Goal: Information Seeking & Learning: Learn about a topic

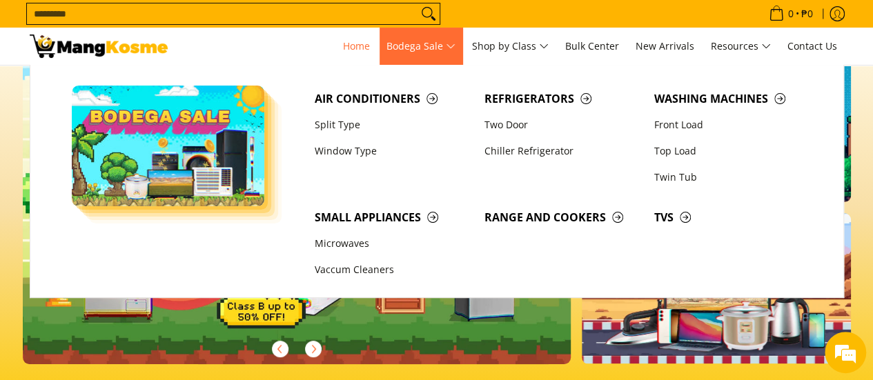
click at [450, 50] on span "Bodega Sale" at bounding box center [421, 46] width 69 height 17
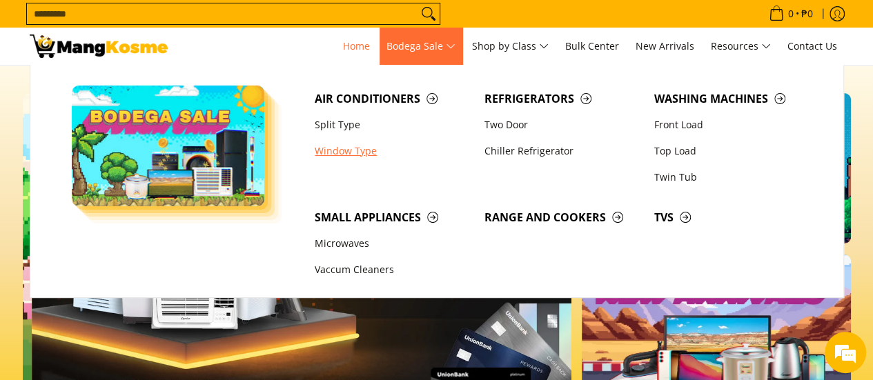
scroll to position [0, 549]
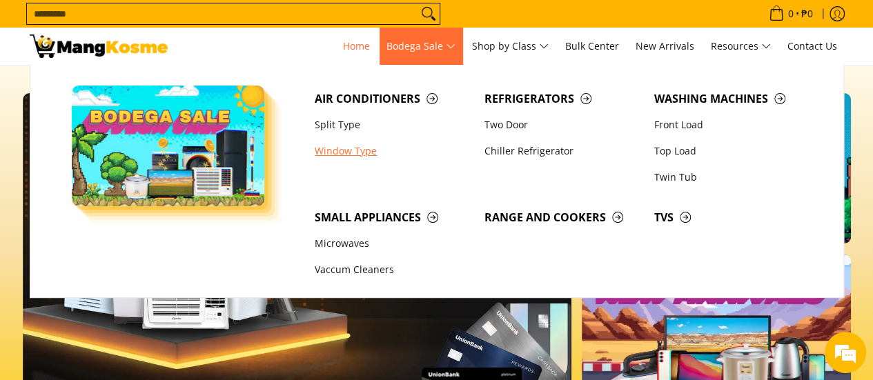
click at [347, 153] on link "Window Type" at bounding box center [393, 151] width 170 height 26
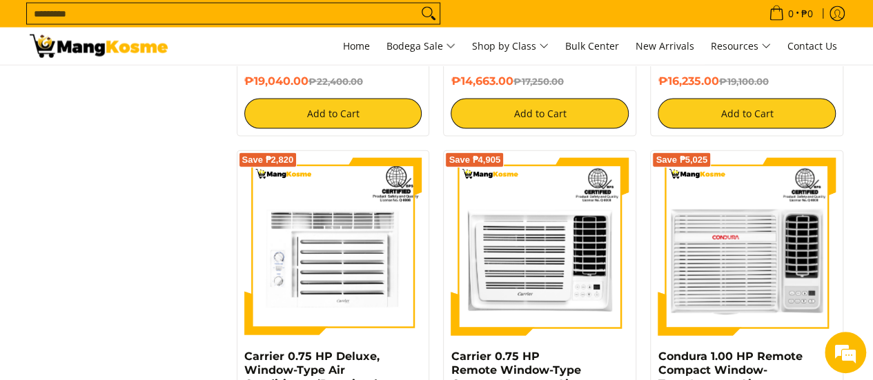
scroll to position [1564, 0]
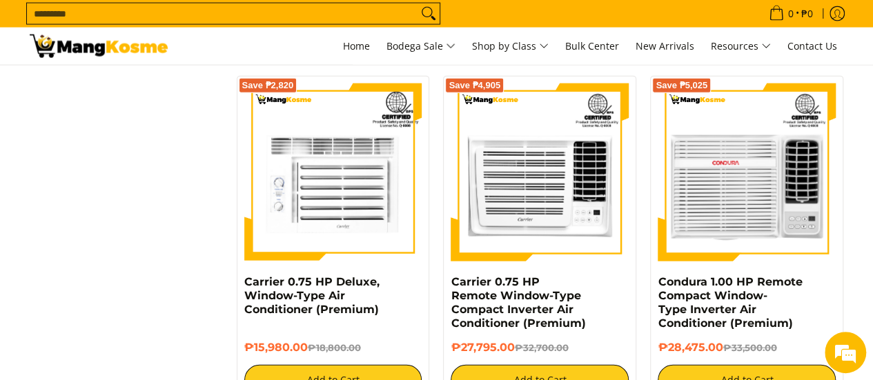
click at [175, 278] on div "**********" at bounding box center [437, 86] width 829 height 2781
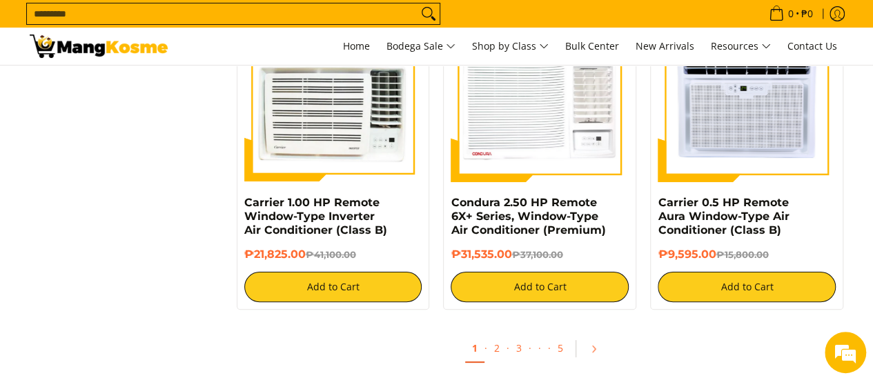
scroll to position [2652, 0]
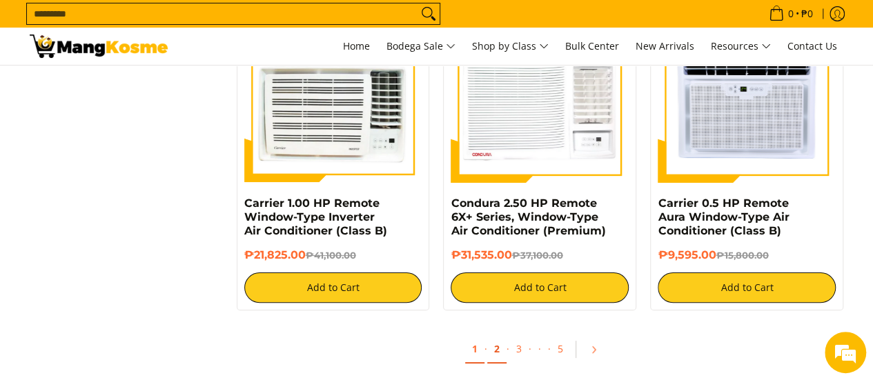
click at [500, 353] on link "2" at bounding box center [496, 350] width 19 height 28
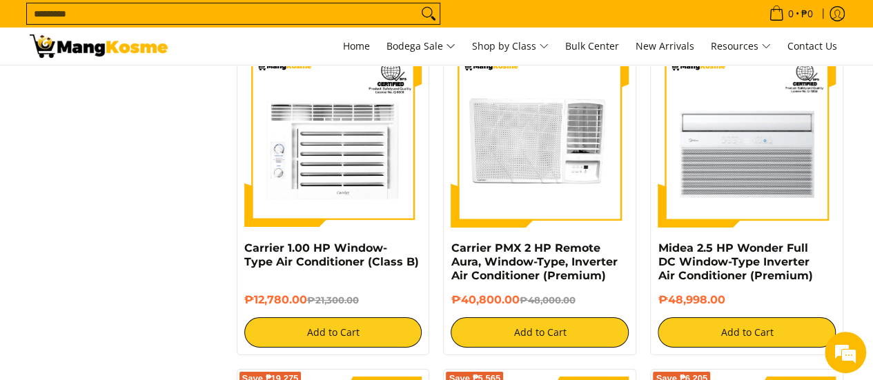
scroll to position [2280, 0]
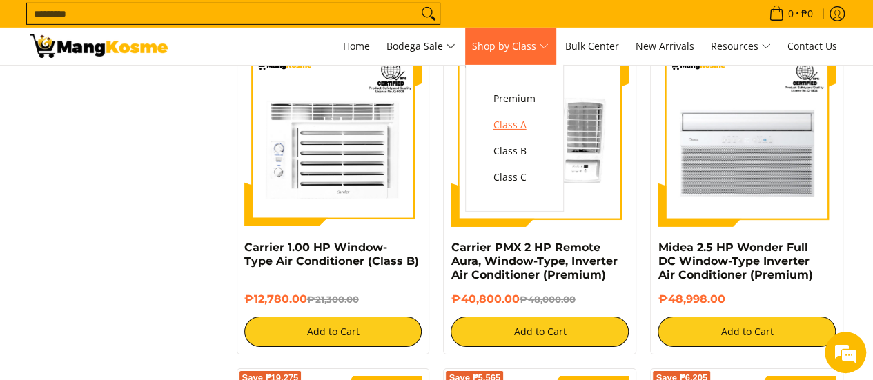
click at [521, 125] on span "Class A" at bounding box center [515, 125] width 42 height 17
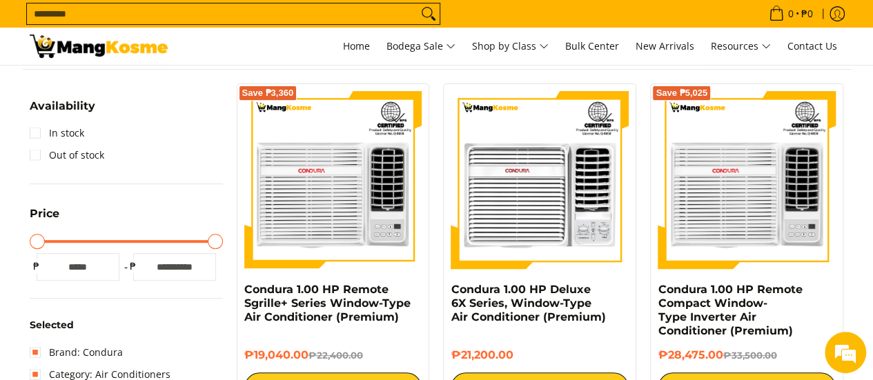
scroll to position [233, 0]
